Goal: Information Seeking & Learning: Learn about a topic

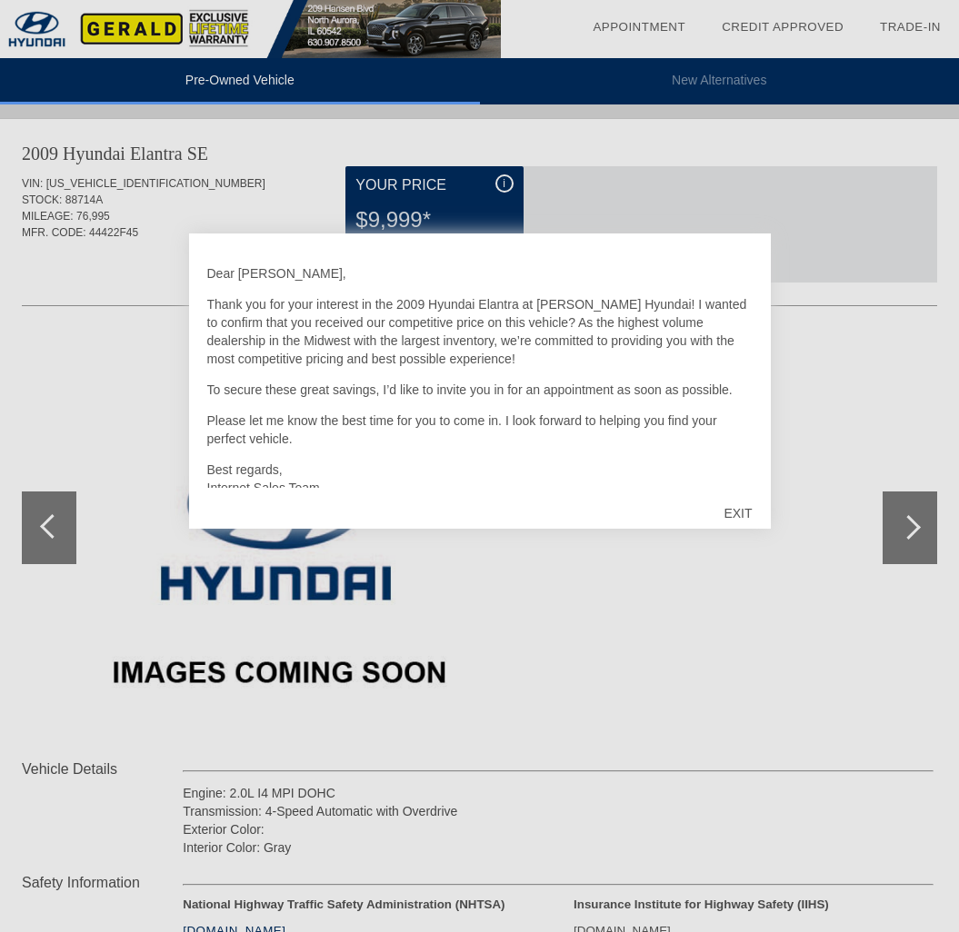
scroll to position [1156, 0]
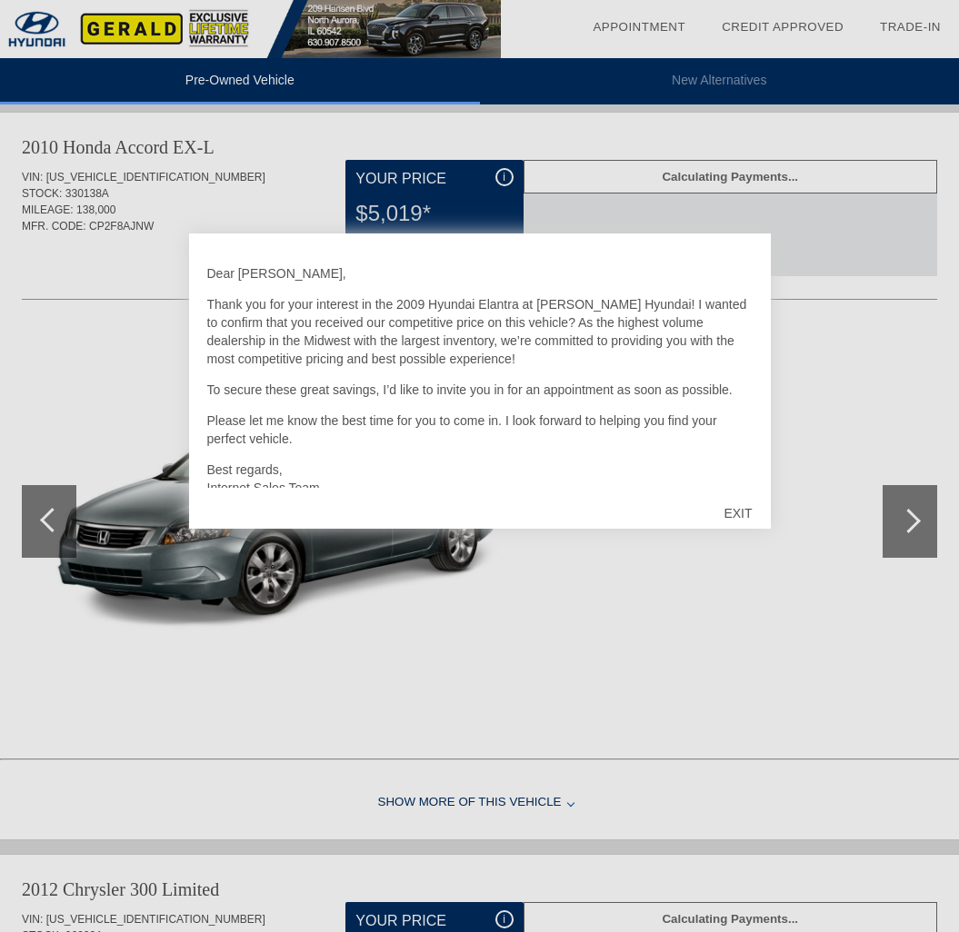
click at [742, 509] on div "EXIT" at bounding box center [737, 513] width 65 height 55
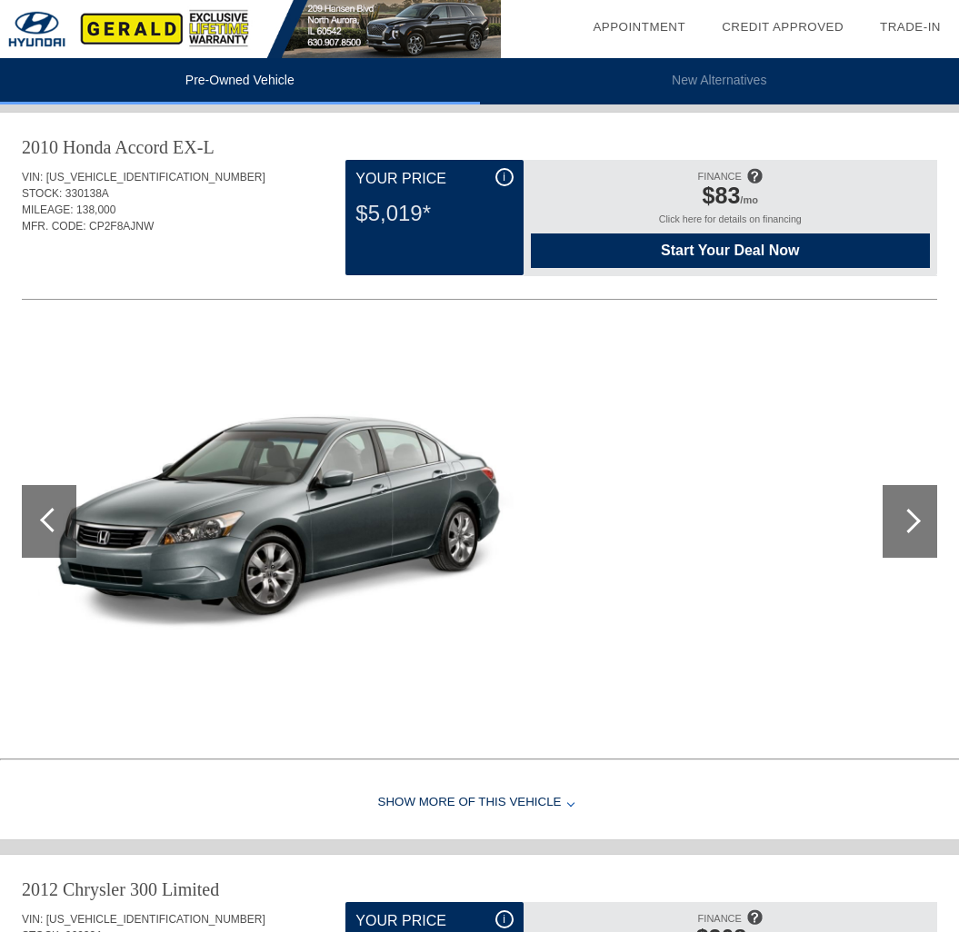
click at [907, 525] on div at bounding box center [908, 521] width 25 height 25
click at [43, 523] on div at bounding box center [52, 520] width 25 height 25
drag, startPoint x: 79, startPoint y: 210, endPoint x: 126, endPoint y: 215, distance: 47.6
click at [126, 215] on div "MILEAGE: 138,000" at bounding box center [479, 210] width 915 height 16
drag, startPoint x: 126, startPoint y: 215, endPoint x: 125, endPoint y: 241, distance: 25.5
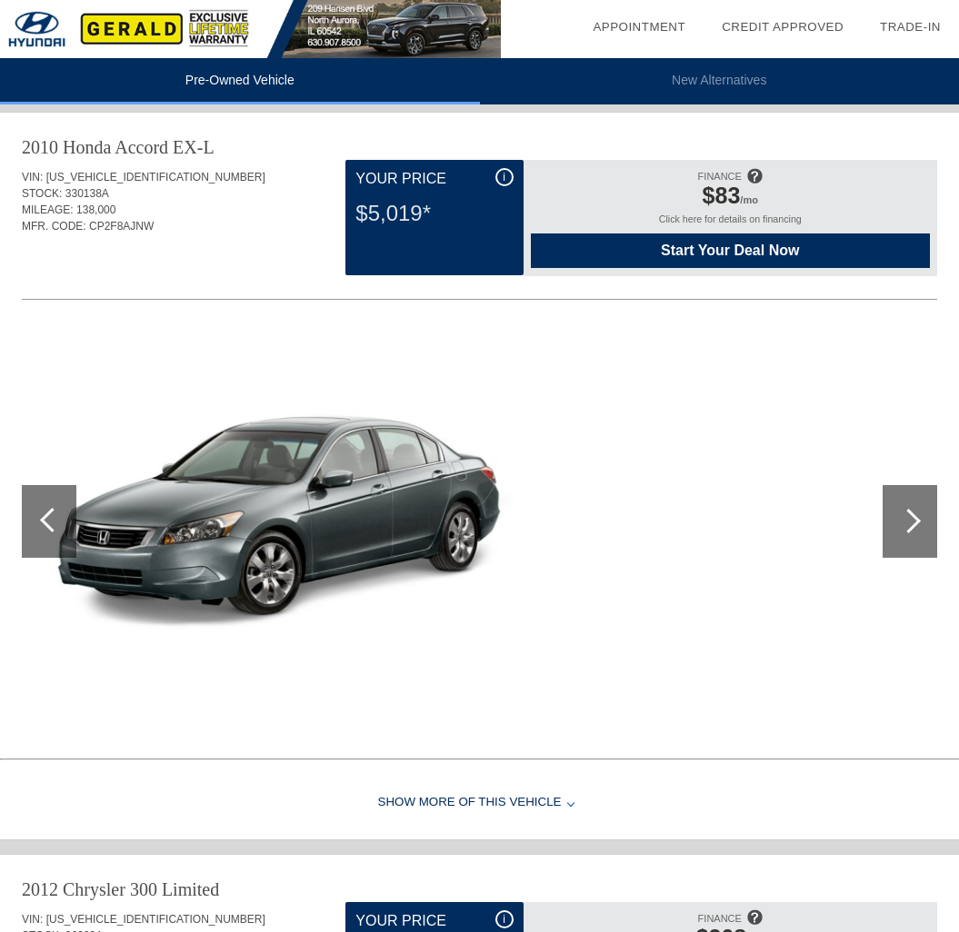
click at [125, 241] on div "VIN: [US_VEHICLE_IDENTIFICATION_NUMBER] STOCK: 330138A MILEAGE: 138,000 MFR. CO…" at bounding box center [479, 202] width 915 height 85
drag, startPoint x: 112, startPoint y: 215, endPoint x: 18, endPoint y: 194, distance: 96.1
click at [18, 194] on div "2010 Honda Accord EX-L VIN: [US_VEHICLE_IDENTIFICATION_NUMBER] STOCK: 330138A M…" at bounding box center [479, 433] width 959 height 640
click at [25, 197] on span "STOCK:" at bounding box center [42, 193] width 40 height 13
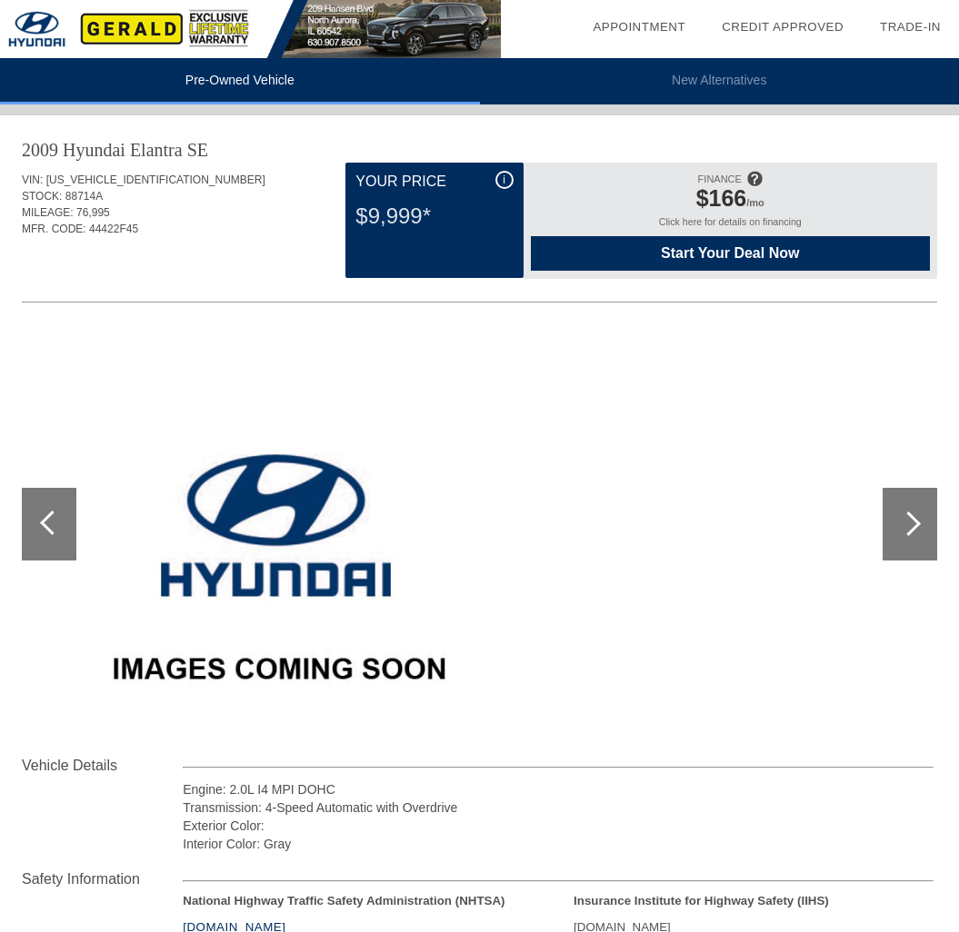
scroll to position [0, 0]
